Goal: Answer question/provide support

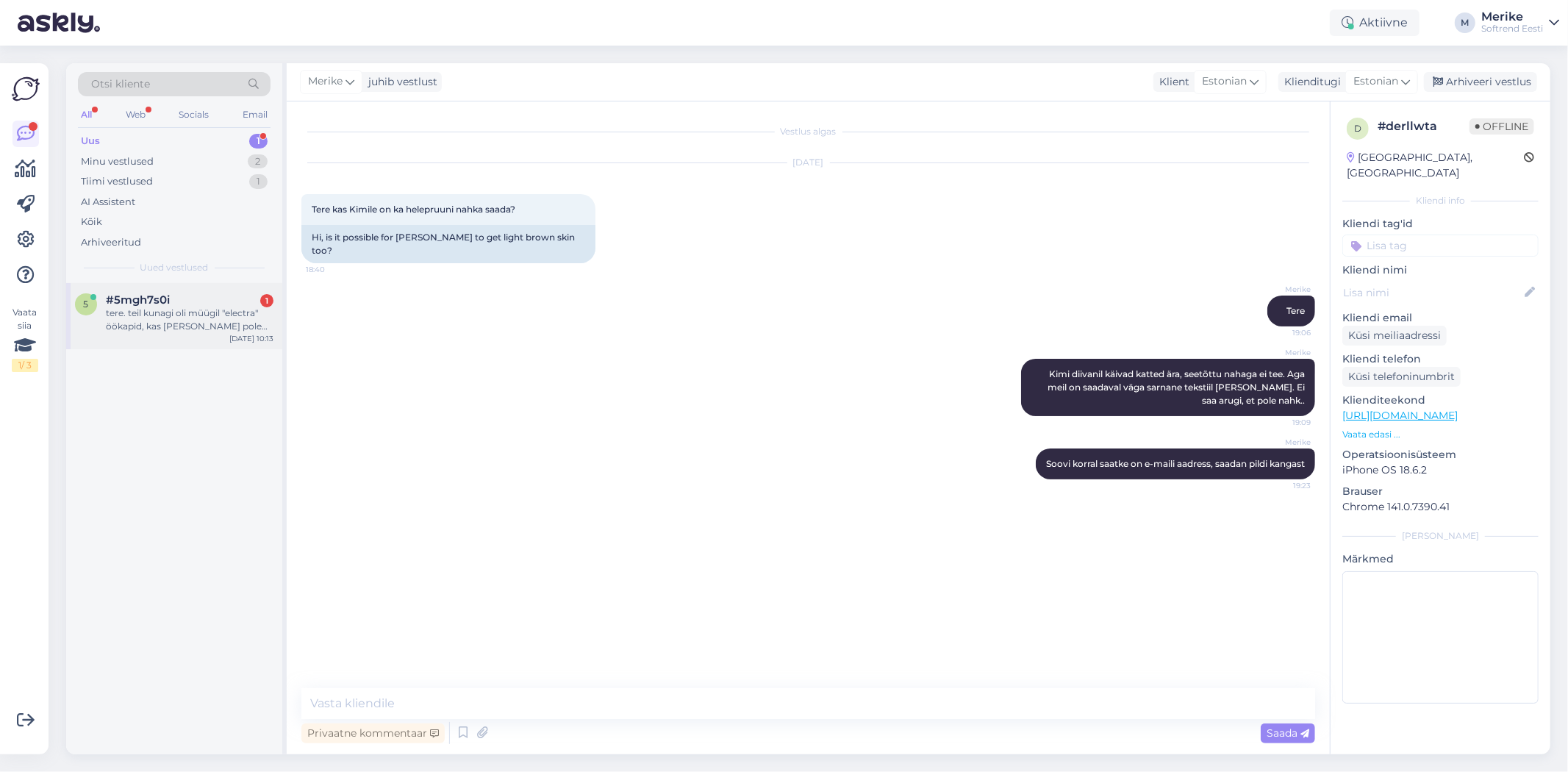
click at [157, 304] on span "#5mgh7s0i" at bounding box center [138, 299] width 64 height 13
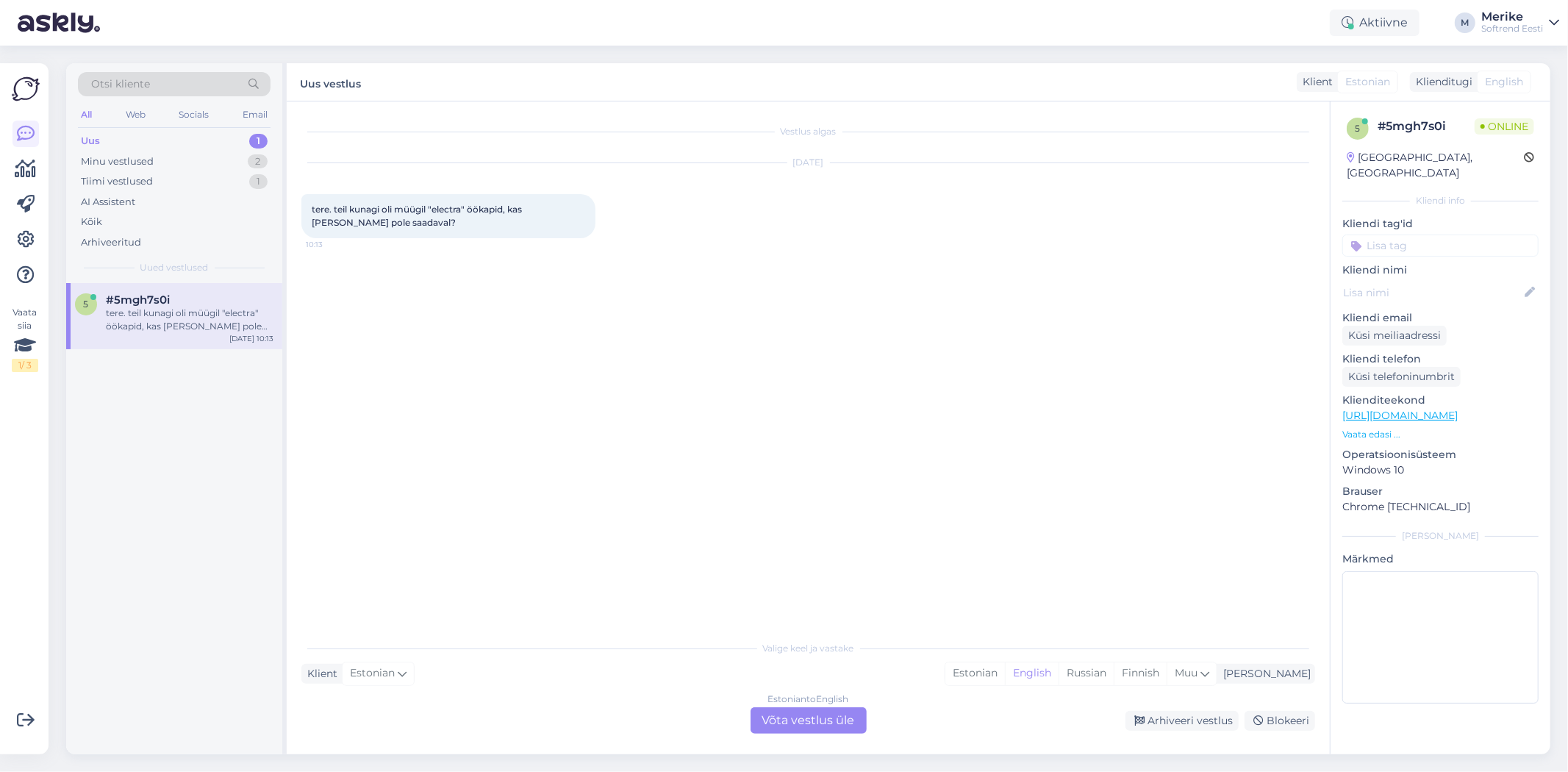
click at [833, 714] on div "Estonian to English Võta vestlus üle" at bounding box center [808, 721] width 116 height 27
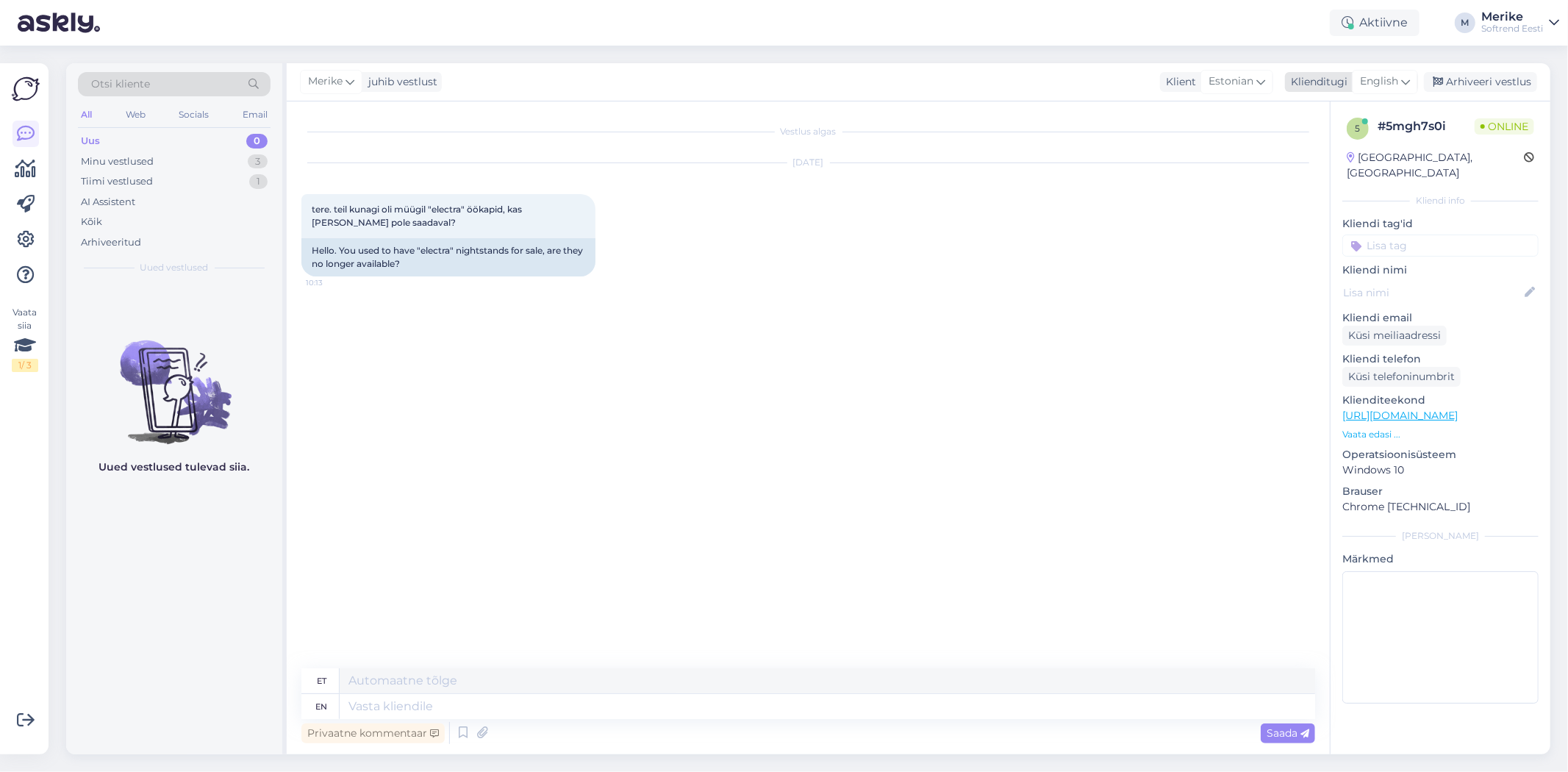
click at [1406, 82] on icon at bounding box center [1406, 82] width 9 height 16
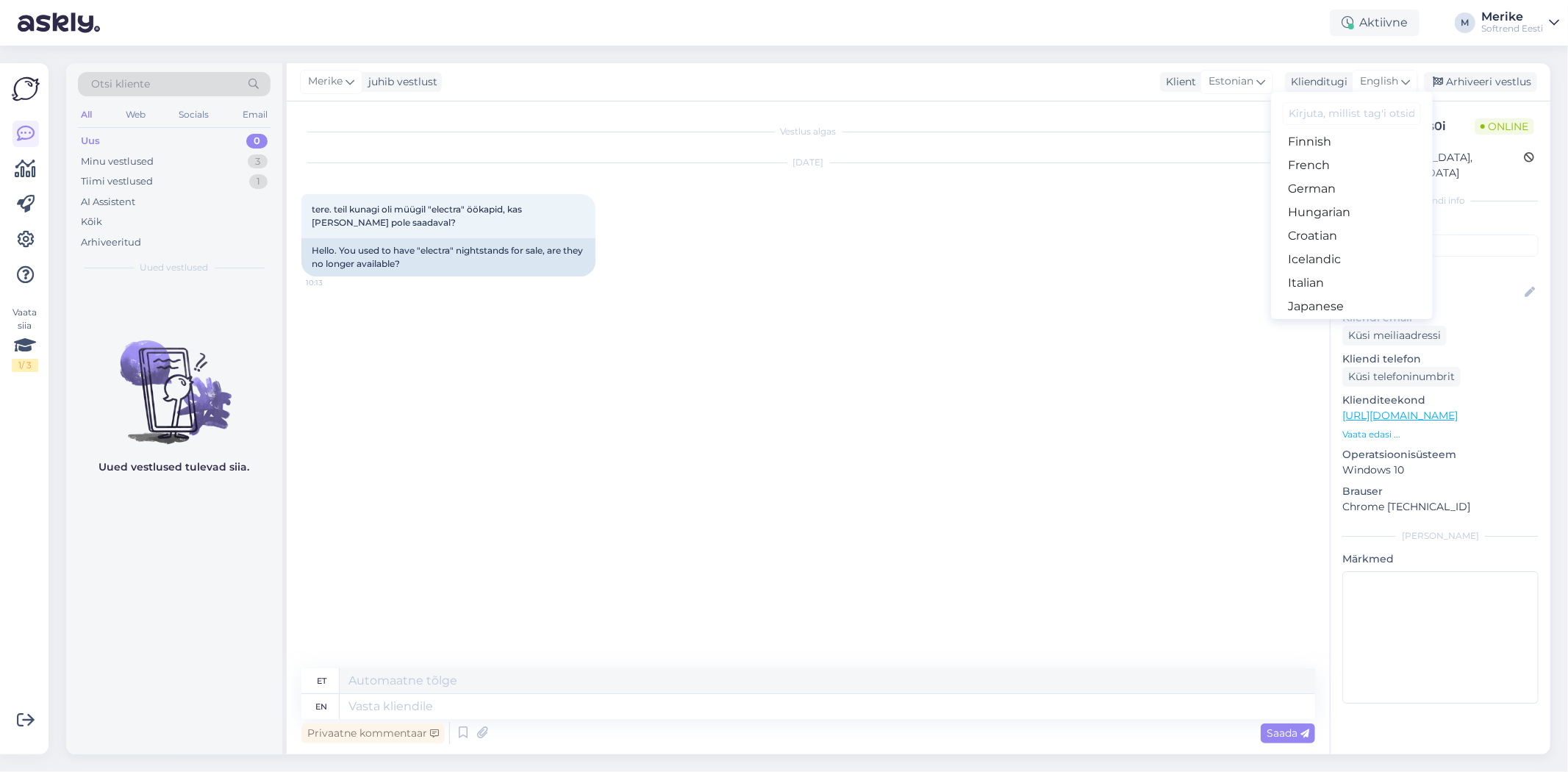
scroll to position [239, 0]
click at [1303, 108] on link "Estonian" at bounding box center [1352, 96] width 162 height 24
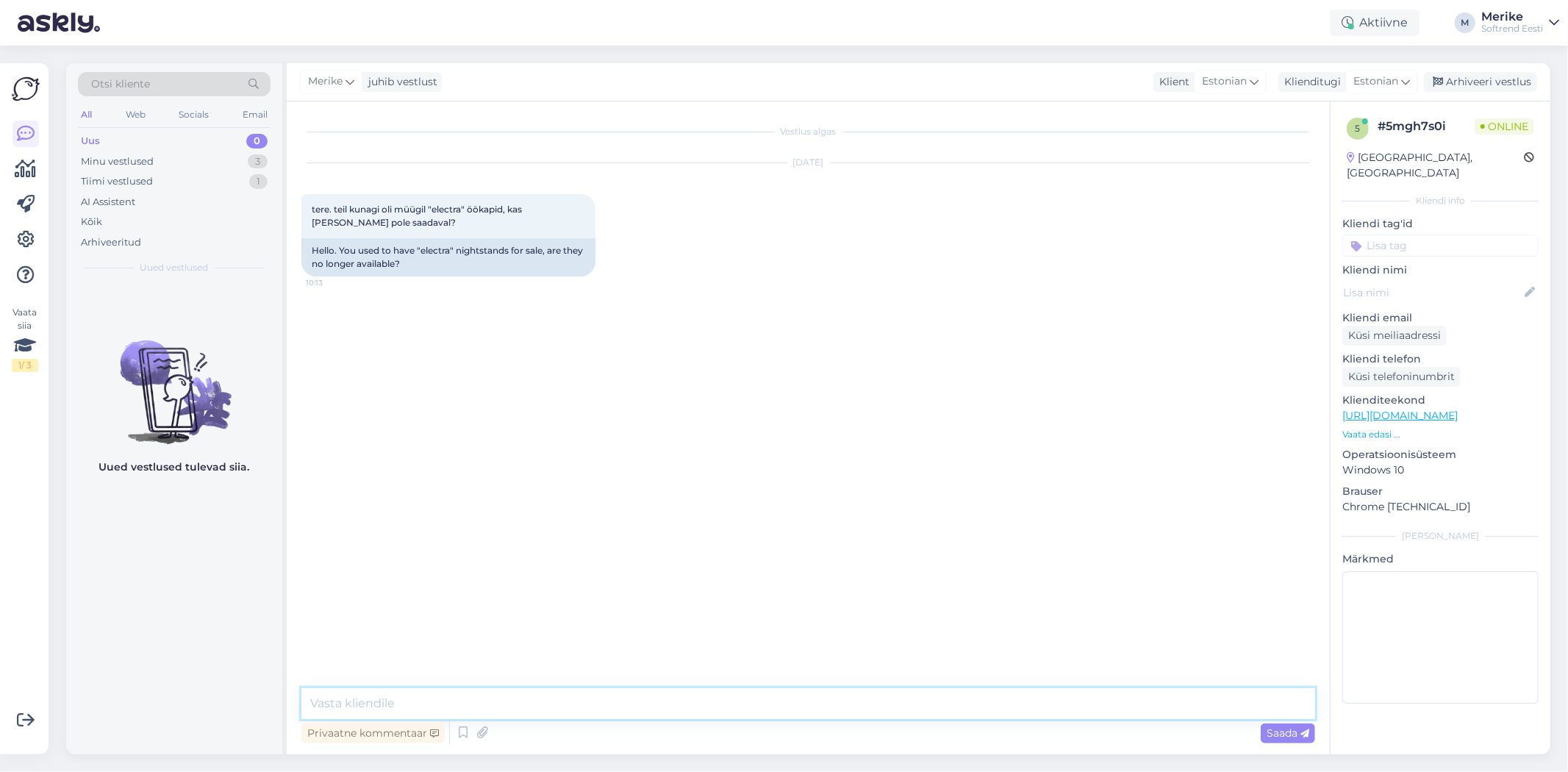
click at [338, 699] on textarea at bounding box center [808, 704] width 1014 height 31
type textarea "Tere,"
click at [488, 704] on textarea "Kahjuks nende kvaliteetei olnud meile vastuvõetav" at bounding box center [808, 704] width 1014 height 31
click at [688, 697] on textarea "Kahjuks nende kvaliteet ei olnud meile vastuvõetav" at bounding box center [808, 704] width 1014 height 31
click at [700, 702] on textarea "Kahjuks nende kvaliteet ei olnud meile vastuvõetavm, seega" at bounding box center [808, 704] width 1014 height 31
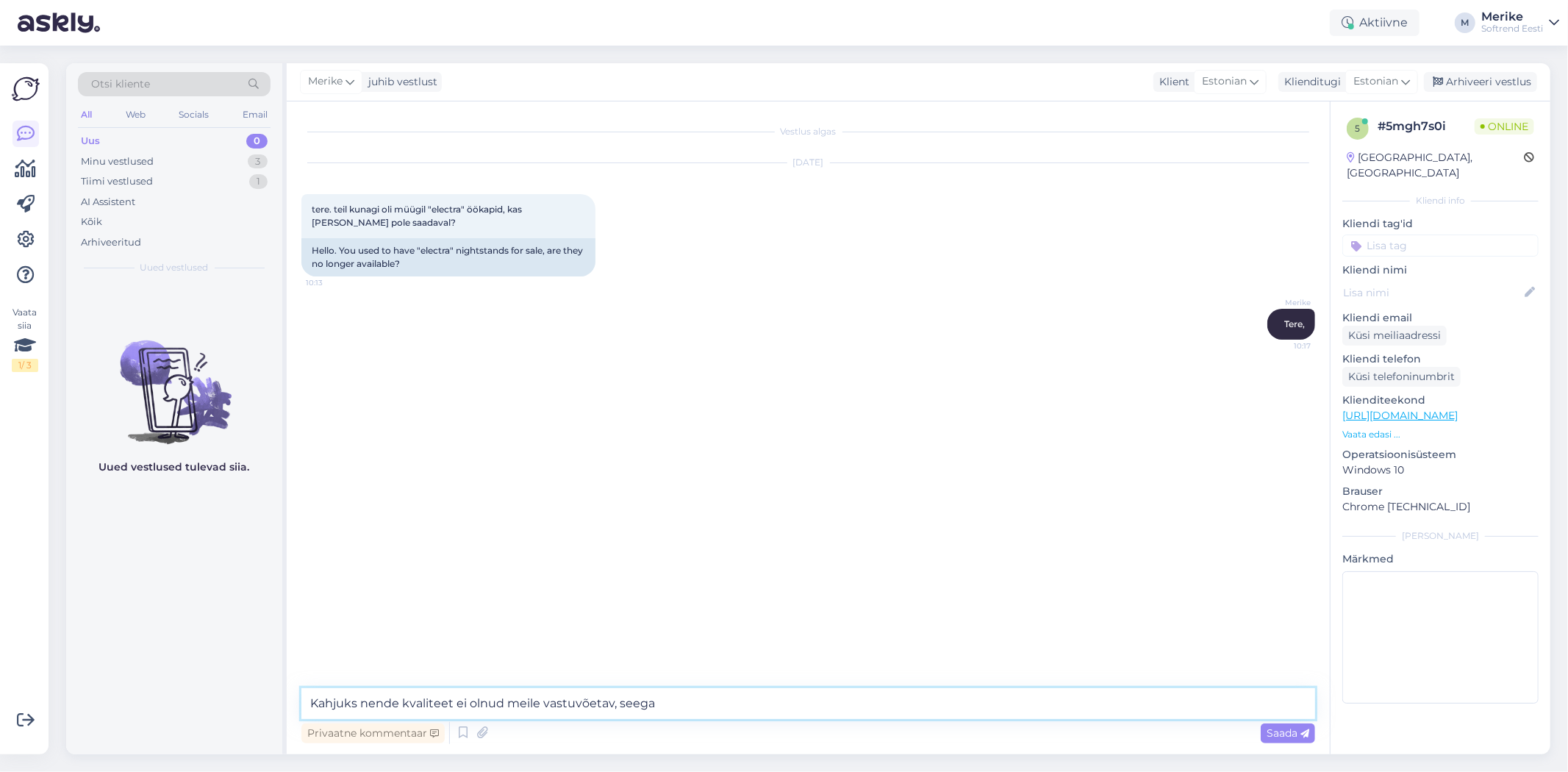
click at [763, 701] on textarea "Kahjuks nende kvaliteet ei olnud meile vastuvõetav, seega" at bounding box center [808, 704] width 1014 height 31
type textarea "Kahjuks nende kvaliteet ei olnud meile vastuvõetav, seega tühistasime koostöö."
click at [1281, 729] on span "Saada" at bounding box center [1288, 734] width 43 height 13
